Goal: Complete application form

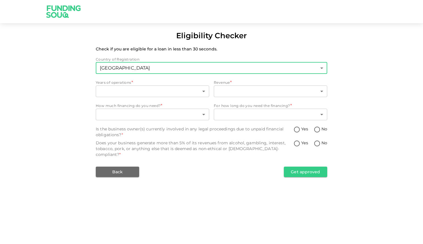
click at [203, 72] on body "Eligibility Checker Check if you are eligible for a loan in less than 30 second…" at bounding box center [211, 122] width 423 height 244
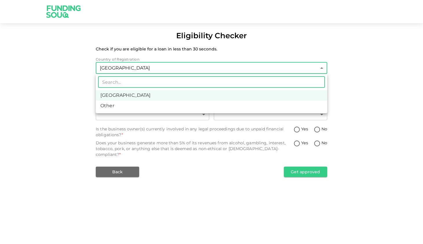
click at [203, 72] on div at bounding box center [211, 122] width 423 height 244
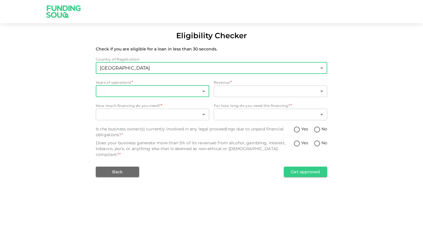
click at [170, 94] on body "Eligibility Checker Check if you are eligible for a loan in less than 30 second…" at bounding box center [211, 122] width 423 height 244
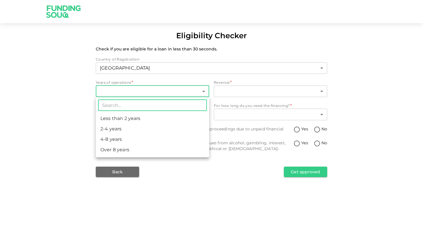
click at [66, 131] on div at bounding box center [211, 122] width 423 height 244
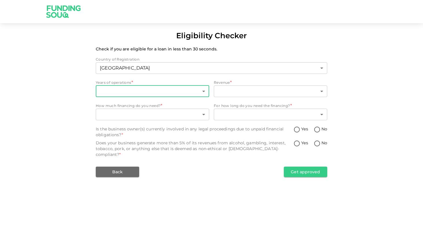
click at [125, 90] on body "Eligibility Checker Check if you are eligible for a loan in less than 30 second…" at bounding box center [211, 122] width 423 height 244
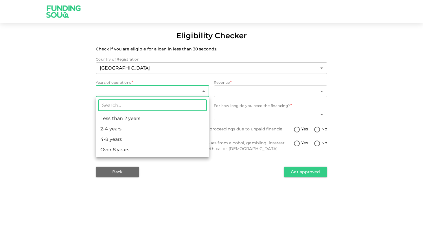
click at [120, 122] on li "Less than 2 years" at bounding box center [153, 118] width 114 height 10
type input "1"
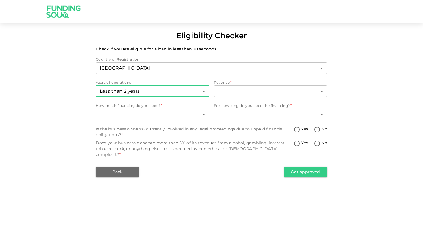
click at [211, 90] on div "Years of operations Less than 2 years 1 ​ Revenue * ​ ​" at bounding box center [212, 89] width 232 height 19
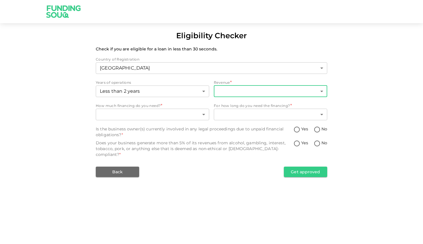
click at [224, 89] on body "Eligibility Checker Check if you are eligible for a loan in less than 30 second…" at bounding box center [211, 122] width 423 height 244
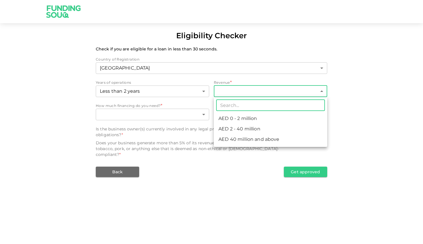
click at [63, 134] on div at bounding box center [211, 122] width 423 height 244
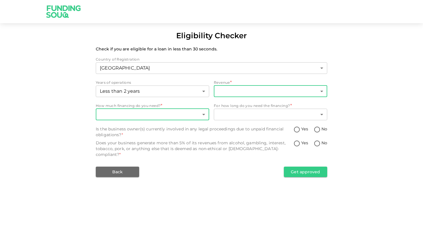
click at [109, 116] on body "Eligibility Checker Check if you are eligible for a loan in less than 30 second…" at bounding box center [211, 122] width 423 height 244
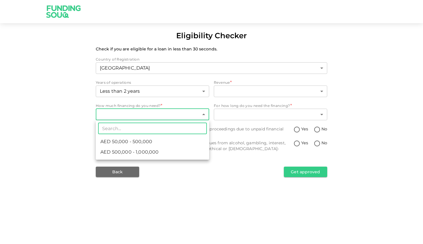
click at [119, 144] on span "AED 50,000 - 500,000" at bounding box center [126, 141] width 52 height 7
type input "1"
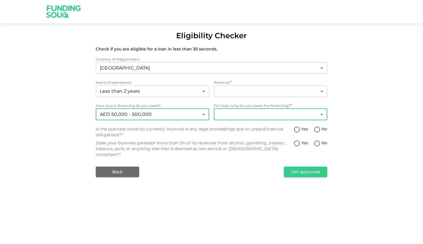
click at [248, 111] on body "Eligibility Checker Check if you are eligible for a loan in less than 30 second…" at bounding box center [211, 122] width 423 height 244
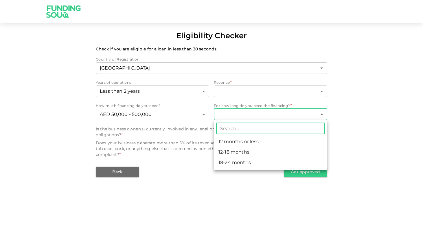
click at [232, 165] on li "18-24 months" at bounding box center [271, 162] width 114 height 10
type input "3"
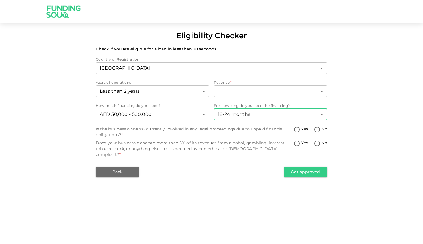
click at [321, 129] on input "No" at bounding box center [317, 130] width 9 height 8
radio input "true"
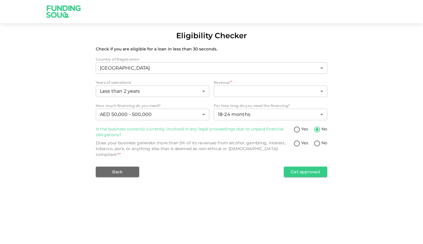
click at [320, 142] on input "No" at bounding box center [317, 144] width 9 height 8
radio input "true"
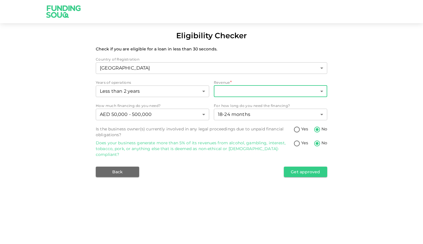
click at [221, 93] on body "Eligibility Checker Check if you are eligible for a loan in less than 30 second…" at bounding box center [211, 122] width 423 height 244
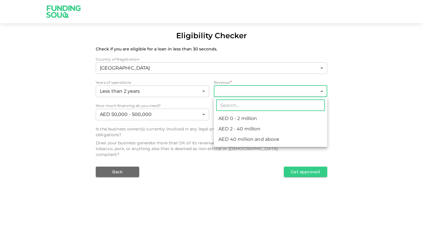
click at [222, 113] on li "AED 0 - 2 million" at bounding box center [271, 118] width 114 height 10
type input "1"
